Goal: Find specific page/section: Find specific page/section

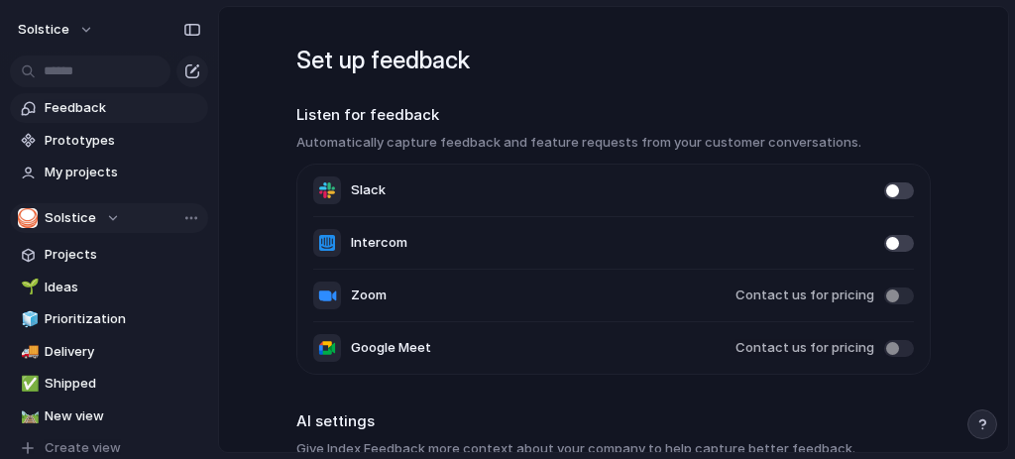
click at [108, 209] on div "Solstice" at bounding box center [69, 218] width 102 height 20
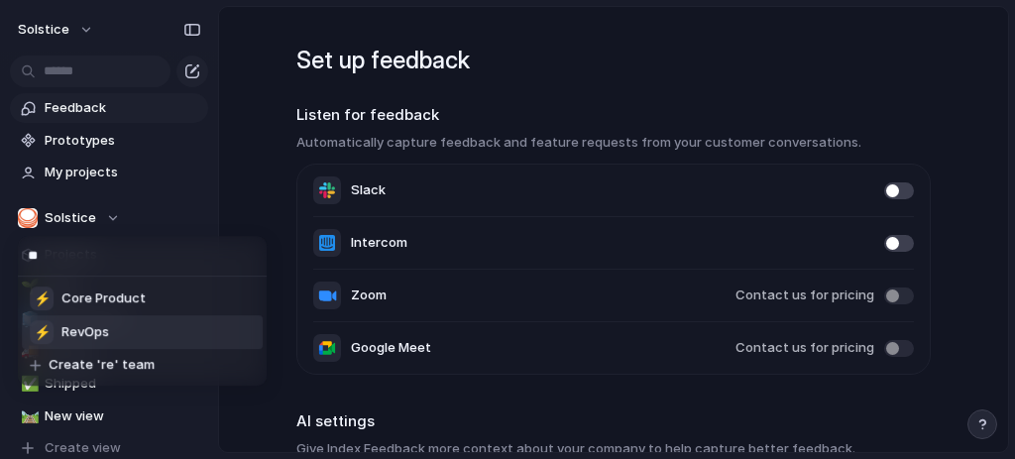
type input "**"
click at [151, 343] on li "⚡ RevOps" at bounding box center [142, 332] width 241 height 34
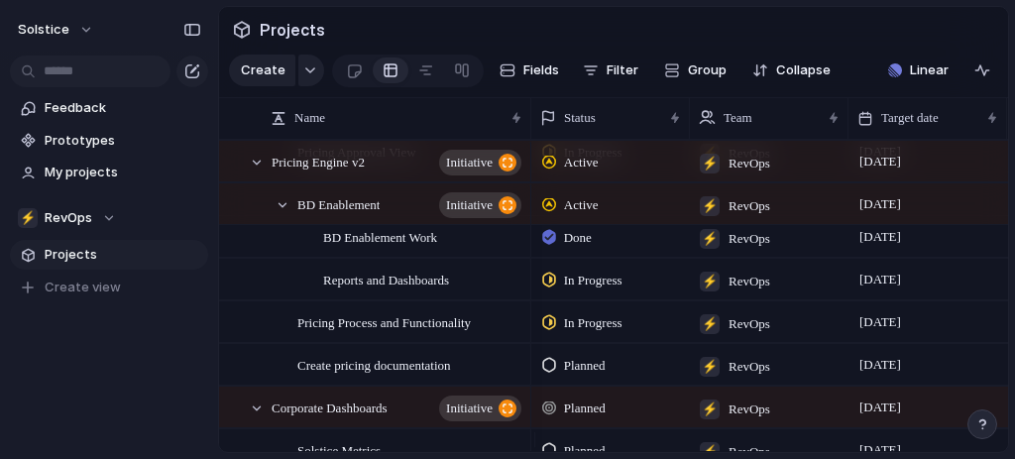
scroll to position [58, 0]
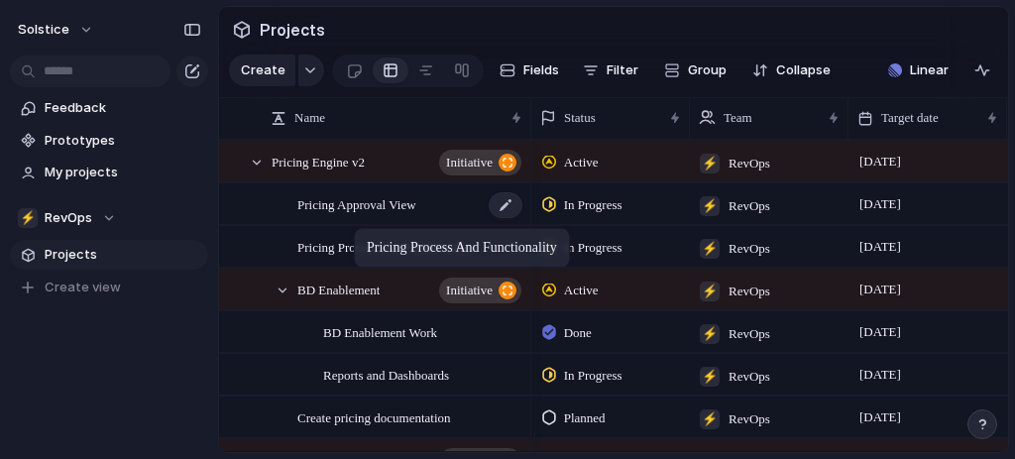
drag, startPoint x: 312, startPoint y: 391, endPoint x: 364, endPoint y: 233, distance: 165.9
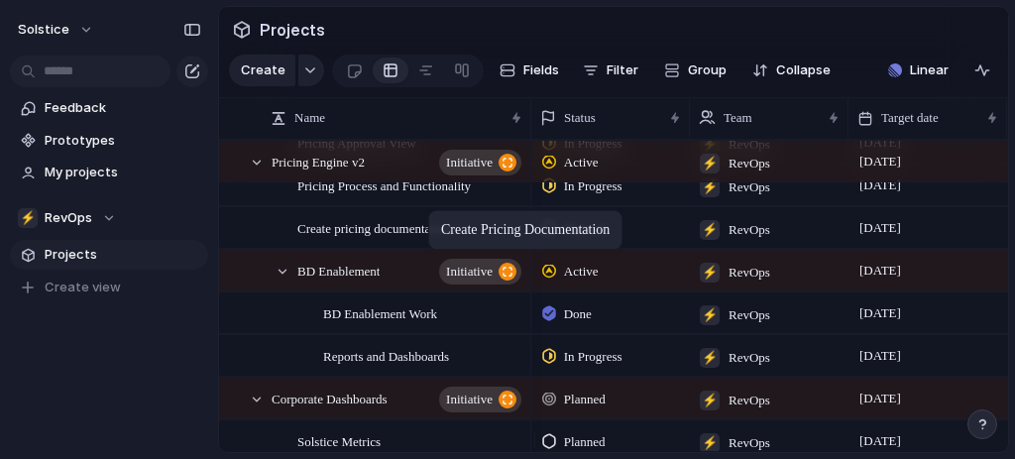
drag, startPoint x: 452, startPoint y: 375, endPoint x: 438, endPoint y: 214, distance: 161.3
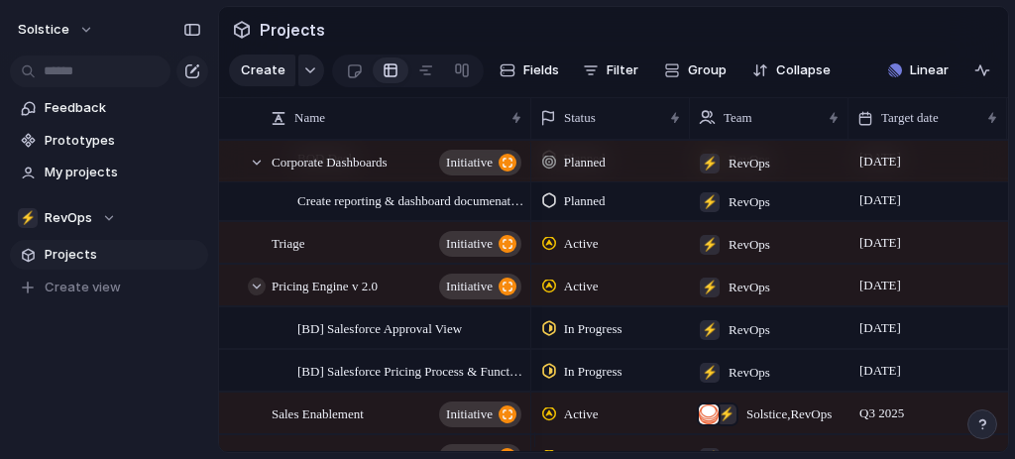
click at [261, 296] on div at bounding box center [257, 287] width 18 height 18
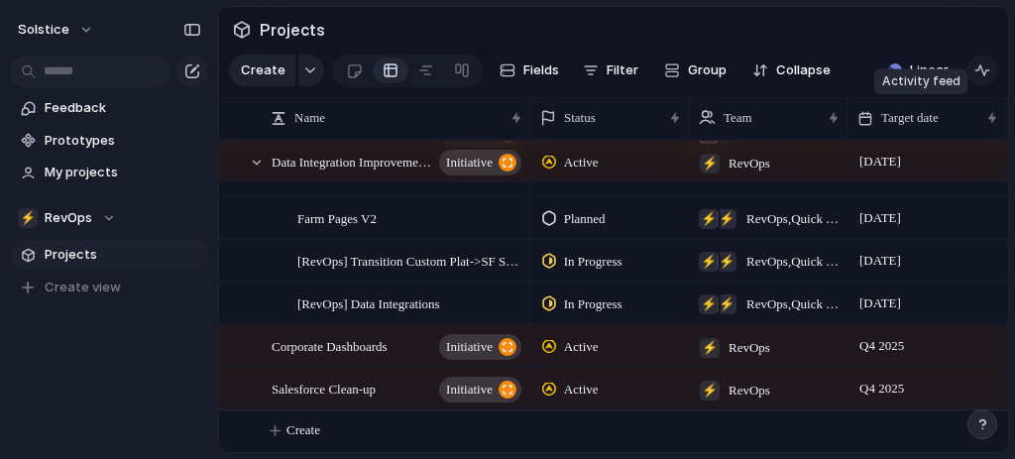
click at [980, 78] on div "button" at bounding box center [983, 70] width 16 height 16
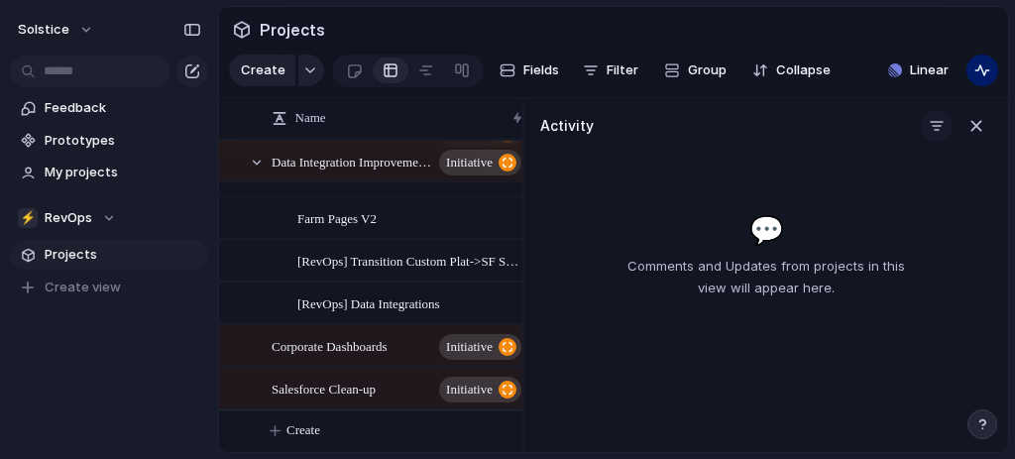
click at [932, 134] on div "button" at bounding box center [937, 126] width 16 height 16
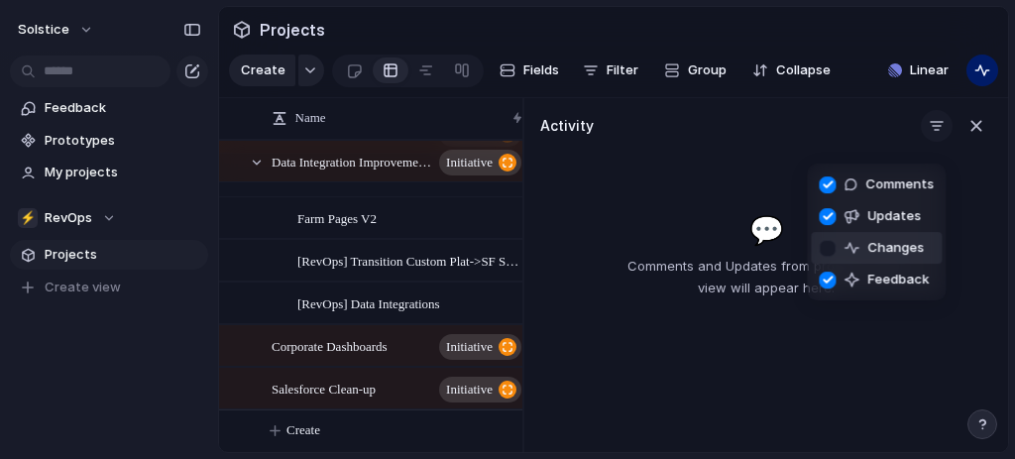
click at [823, 247] on div at bounding box center [827, 248] width 35 height 35
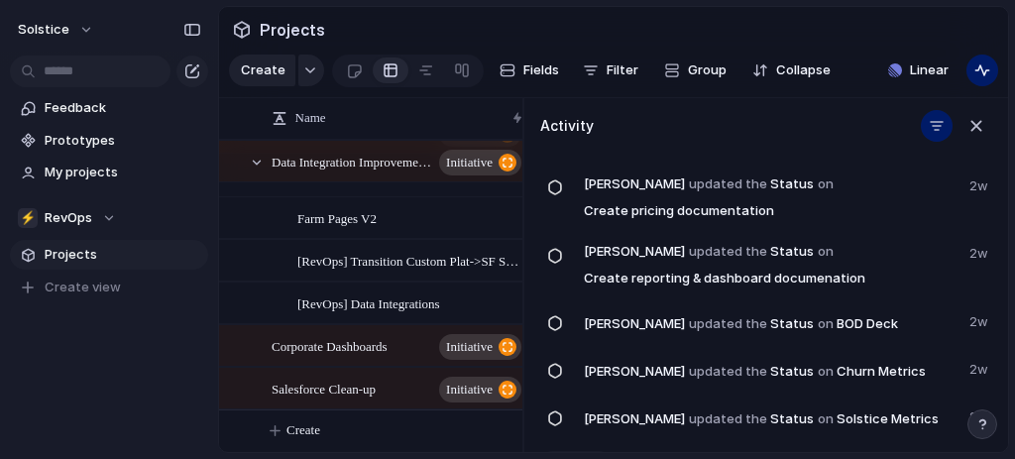
click at [593, 451] on button "Load more" at bounding box center [575, 464] width 71 height 26
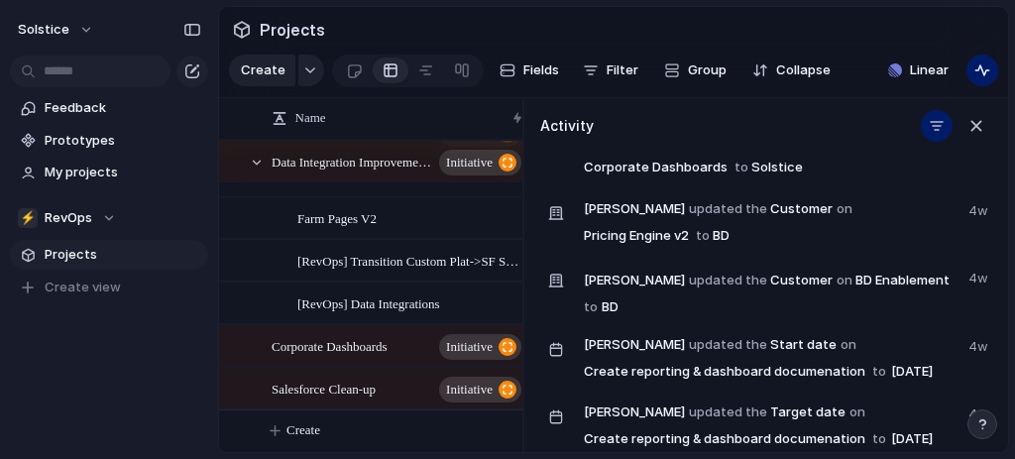
scroll to position [4722, 0]
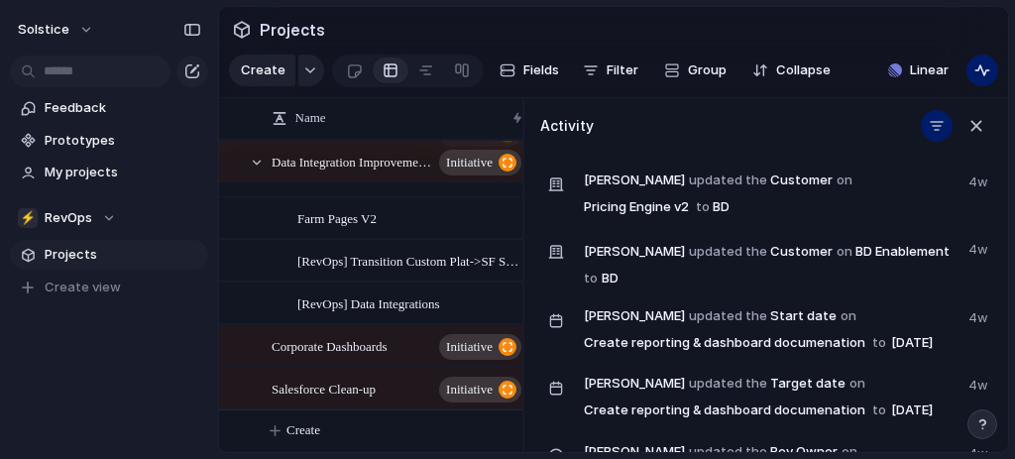
click at [1000, 82] on section "Create Fields Filter Group Zoom Collapse Linear" at bounding box center [613, 75] width 789 height 48
click at [984, 78] on div "button" at bounding box center [983, 70] width 16 height 16
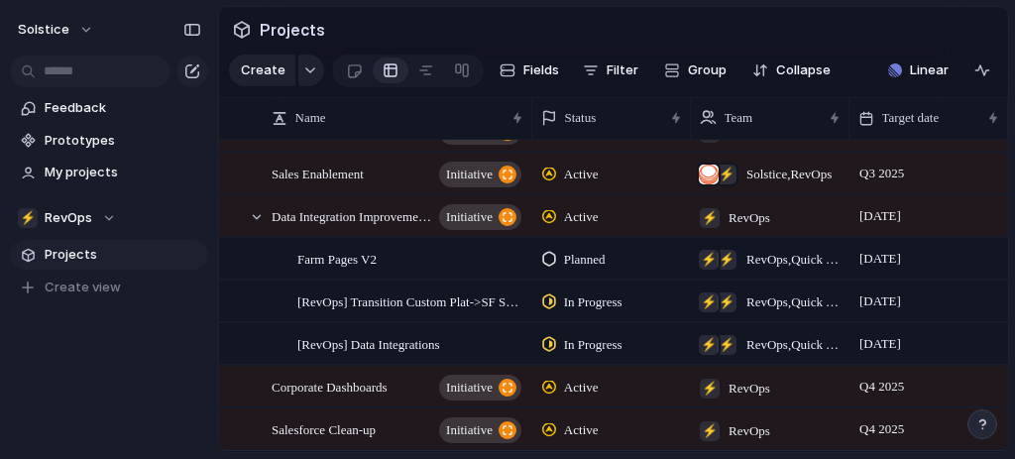
scroll to position [605, 0]
